Goal: Information Seeking & Learning: Learn about a topic

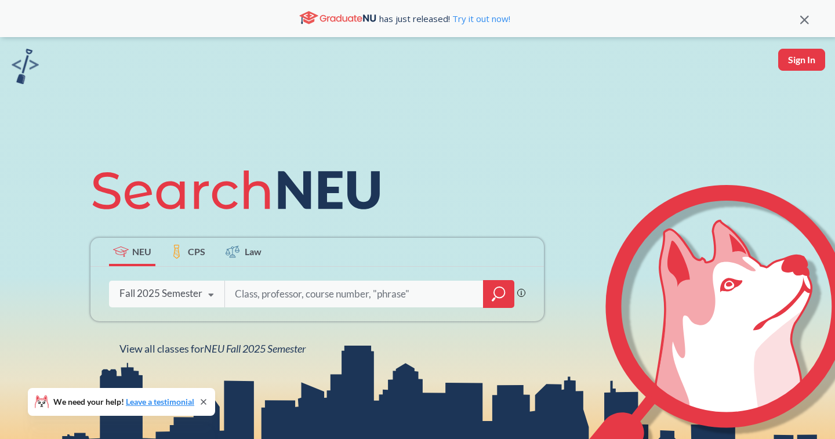
click at [287, 300] on input "search" at bounding box center [354, 294] width 241 height 24
type input "arabic"
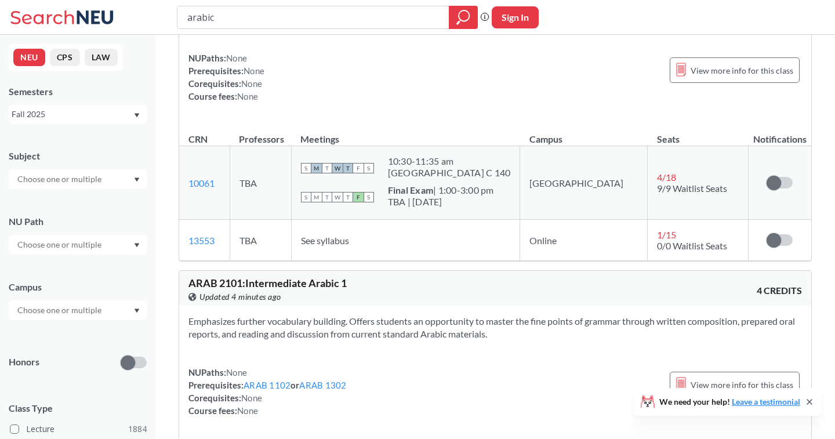
scroll to position [130, 0]
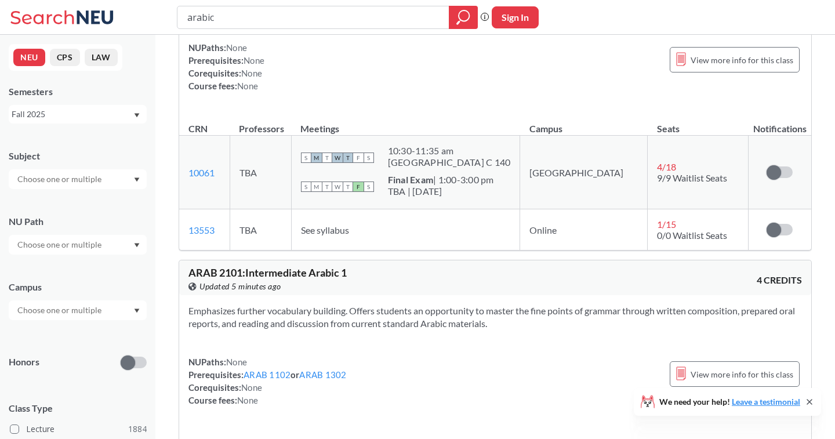
click at [506, 168] on div "S M T W T F S 10:30 - 11:35 am [GEOGRAPHIC_DATA]" at bounding box center [406, 158] width 210 height 26
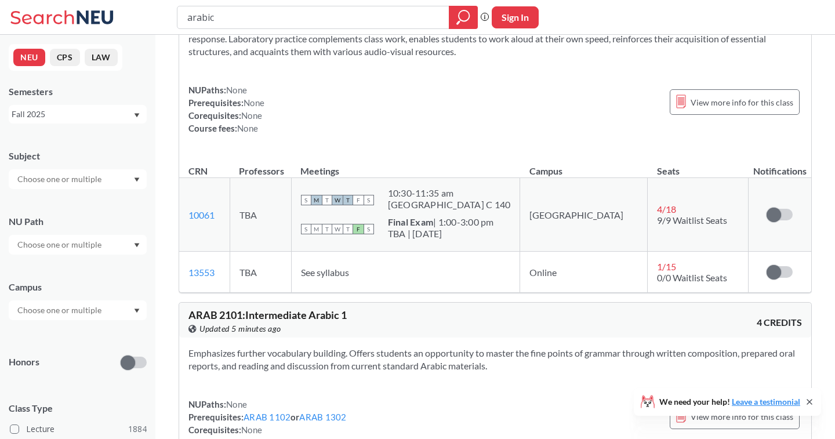
scroll to position [0, 0]
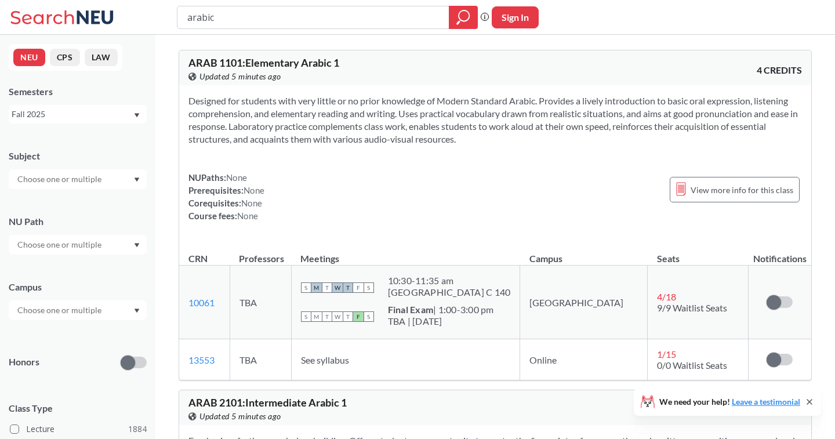
click at [405, 111] on section "Designed for students with very little or no prior knowledge of Modern Standard…" at bounding box center [496, 120] width 614 height 51
click at [423, 127] on section "Designed for students with very little or no prior knowledge of Modern Standard…" at bounding box center [496, 120] width 614 height 51
click at [435, 171] on div "NUPaths: None Prerequisites: None Corequisites: None Course fees: None View mor…" at bounding box center [496, 196] width 614 height 51
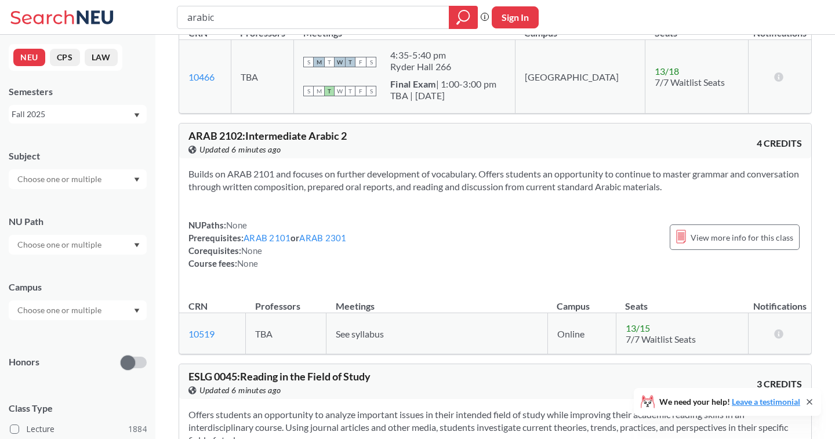
scroll to position [560, 0]
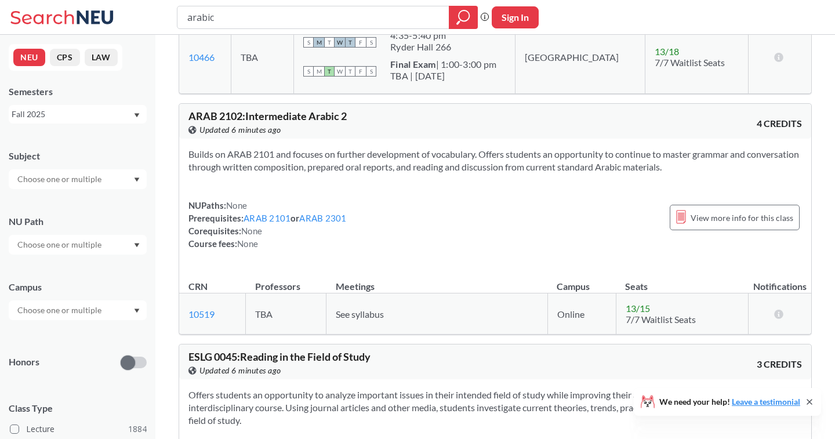
click at [390, 218] on div "NUPaths: None Prerequisites: ARAB 2101 or ARAB 2301 Corequisites: None Course f…" at bounding box center [496, 224] width 614 height 51
click at [334, 218] on link "ARAB 2301" at bounding box center [322, 218] width 47 height 10
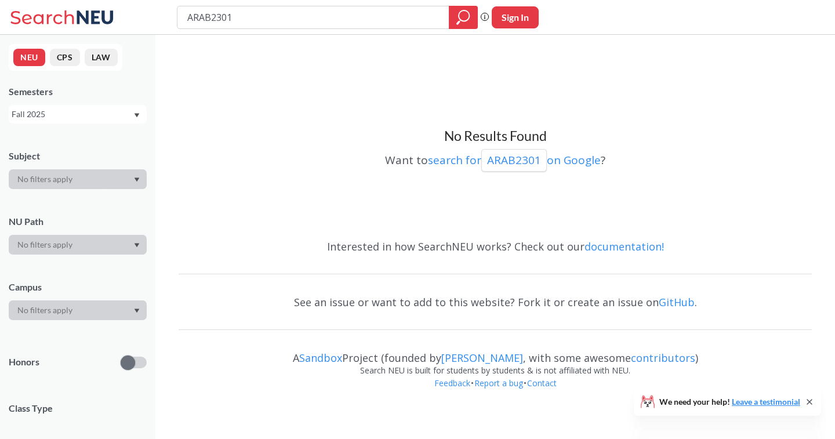
click at [113, 115] on div "Fall 2025" at bounding box center [72, 114] width 121 height 13
click at [83, 217] on div "Spring 2025" at bounding box center [80, 217] width 131 height 13
click at [245, 16] on input "ARAB2301" at bounding box center [313, 18] width 255 height 20
type input "A"
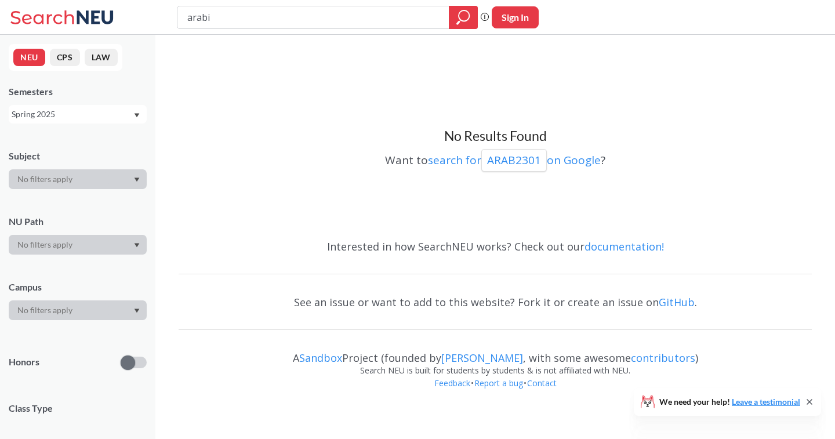
type input "arabic"
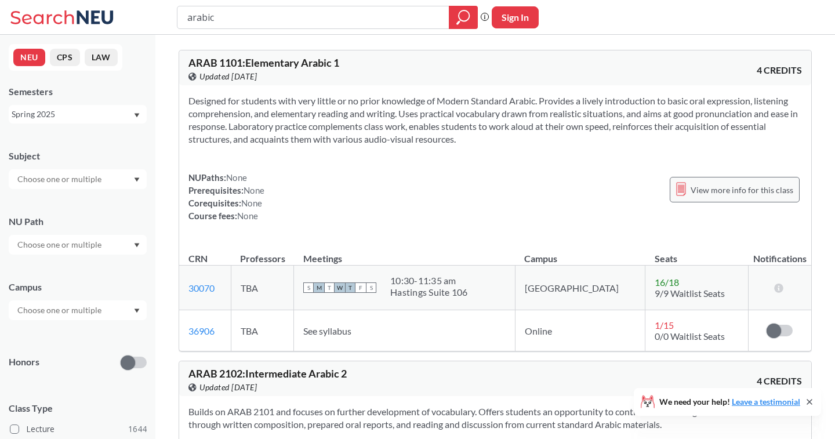
click at [730, 188] on span "View more info for this class" at bounding box center [742, 190] width 103 height 15
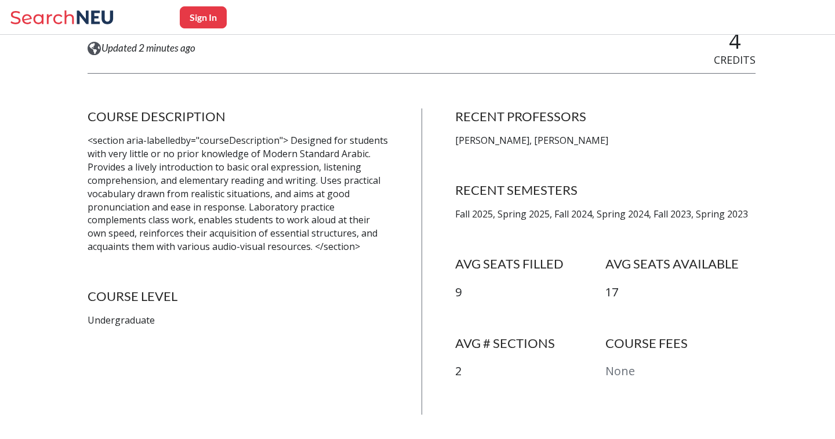
scroll to position [496, 0]
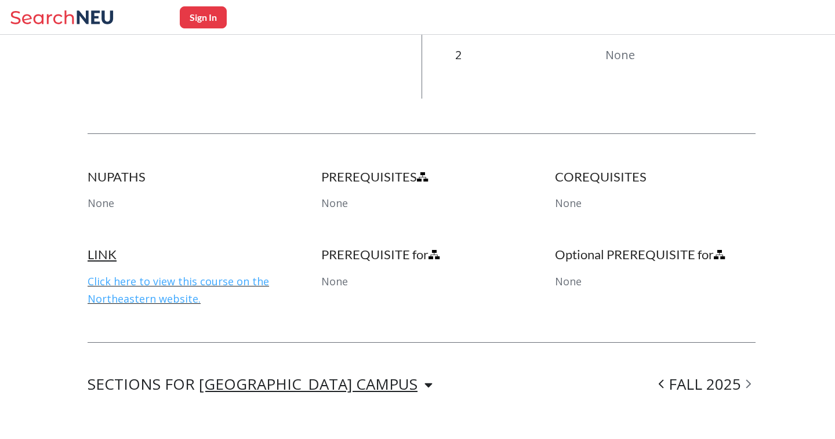
click at [240, 280] on link "Click here to view this course on the Northeastern website." at bounding box center [179, 289] width 182 height 31
